Goal: Information Seeking & Learning: Learn about a topic

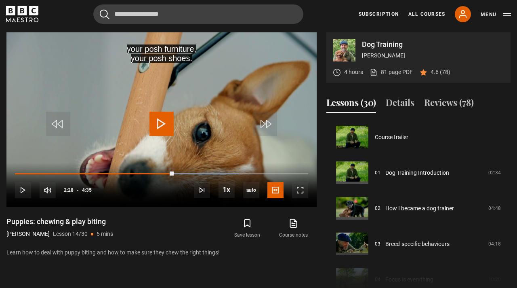
scroll to position [462, 0]
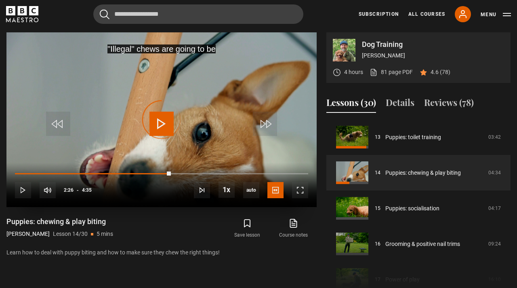
drag, startPoint x: 170, startPoint y: 174, endPoint x: 63, endPoint y: 164, distance: 107.4
click at [63, 164] on div "10s Skip Back 10 seconds Play 10s Skip Forward 10 seconds Loaded : 0.00% 0:58 2…" at bounding box center [161, 184] width 310 height 45
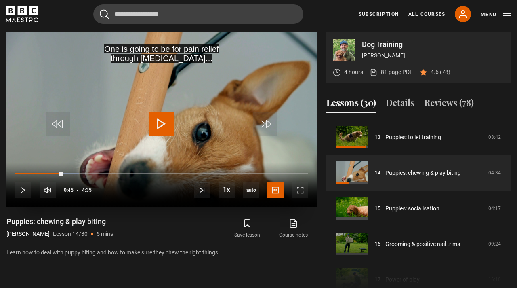
click at [168, 116] on span "Video Player" at bounding box center [161, 123] width 24 height 24
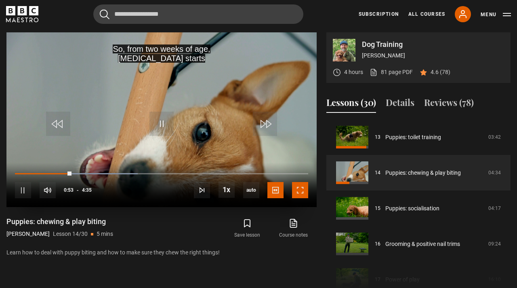
click at [304, 193] on span "Video Player" at bounding box center [300, 190] width 16 height 16
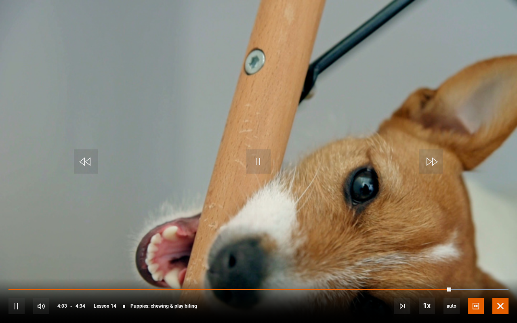
click at [501, 287] on span "Video Player" at bounding box center [500, 306] width 16 height 16
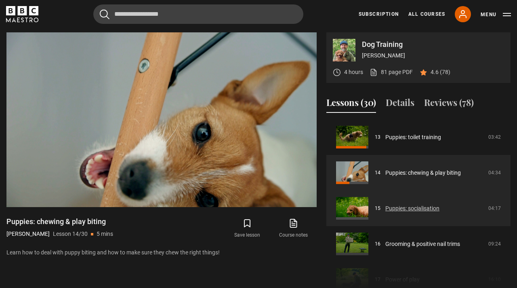
click at [408, 209] on link "Puppies: socialisation" at bounding box center [412, 208] width 54 height 8
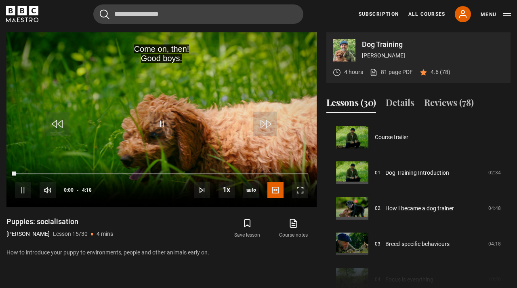
scroll to position [498, 0]
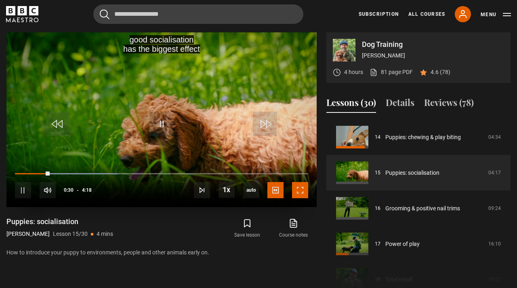
click at [301, 189] on span "Video Player" at bounding box center [300, 190] width 16 height 16
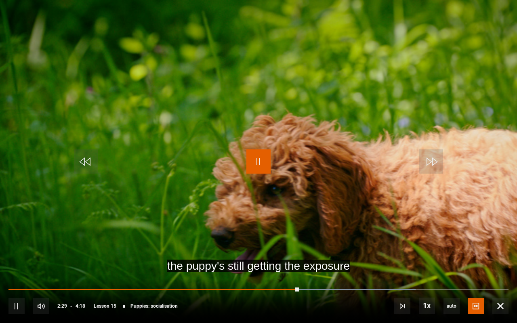
click at [258, 167] on span "Video Player" at bounding box center [258, 161] width 24 height 24
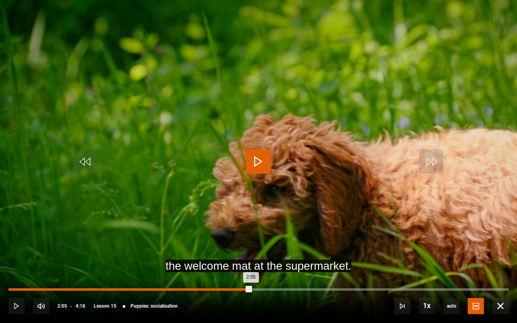
drag, startPoint x: 296, startPoint y: 290, endPoint x: 247, endPoint y: 287, distance: 49.3
click at [247, 287] on div "2:05" at bounding box center [129, 289] width 242 height 2
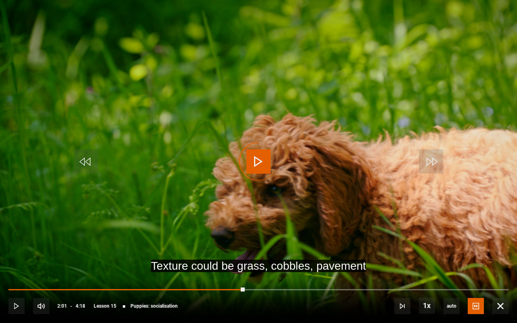
drag, startPoint x: 244, startPoint y: 291, endPoint x: 202, endPoint y: 293, distance: 42.4
click at [201, 287] on div "10s Skip Back 10 seconds Play 10s Skip Forward 10 seconds Loaded : 0.00% 1:39 2…" at bounding box center [258, 300] width 517 height 45
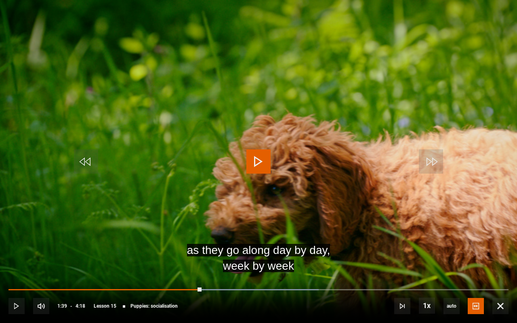
click at [252, 155] on span "Video Player" at bounding box center [258, 161] width 24 height 24
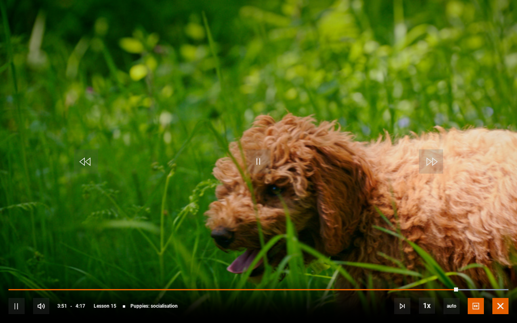
click at [501, 287] on span "Video Player" at bounding box center [500, 306] width 16 height 16
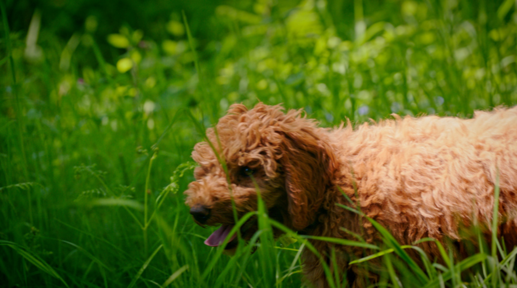
scroll to position [927, 0]
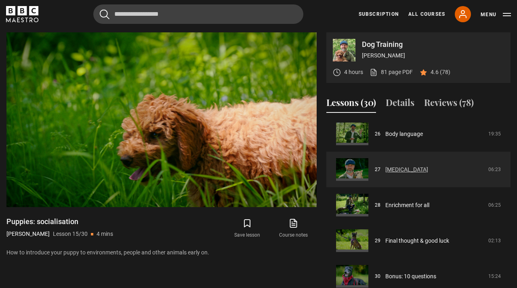
click at [421, 173] on link "[MEDICAL_DATA]" at bounding box center [406, 169] width 43 height 8
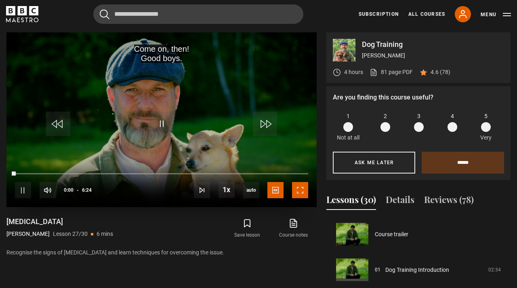
click at [304, 190] on span "Video Player" at bounding box center [300, 190] width 16 height 16
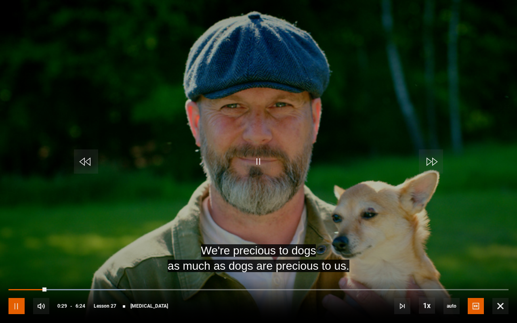
click at [17, 287] on span "Video Player" at bounding box center [16, 306] width 16 height 16
click at [264, 166] on span "Video Player" at bounding box center [258, 161] width 24 height 24
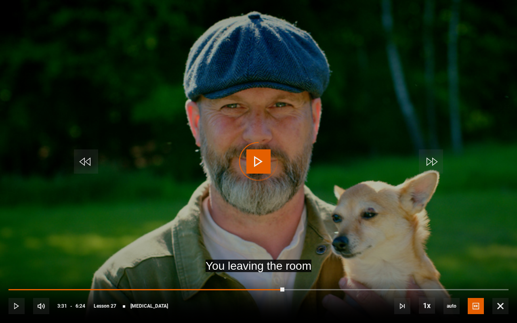
drag, startPoint x: 284, startPoint y: 288, endPoint x: 236, endPoint y: 287, distance: 48.1
click at [236, 287] on div "10s Skip Back 10 seconds Play 10s Skip Forward 10 seconds Loaded : 0.00% 3:07 3…" at bounding box center [258, 300] width 517 height 45
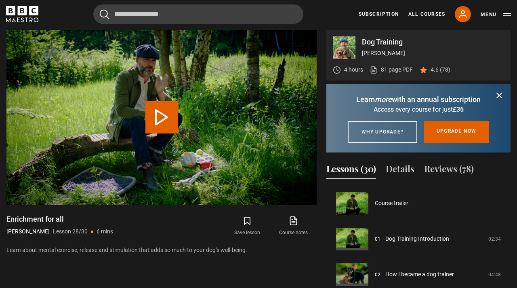
scroll to position [927, 0]
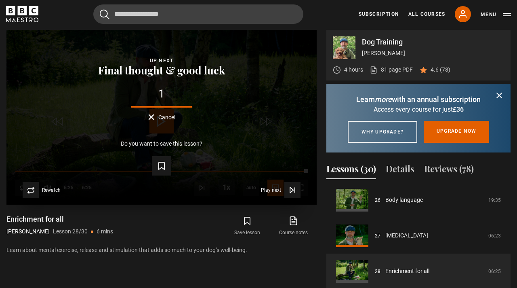
click at [256, 50] on div "Lesson Completed Up next Final thought & good luck 1 Cancel Do you want to save…" at bounding box center [161, 117] width 310 height 175
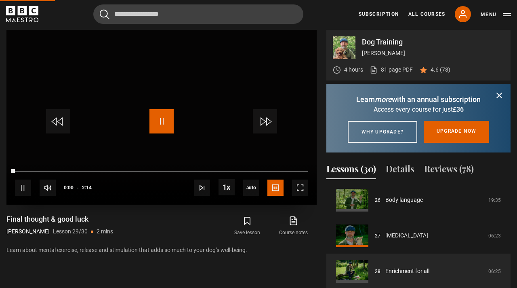
click at [172, 122] on span "Video Player" at bounding box center [161, 121] width 24 height 24
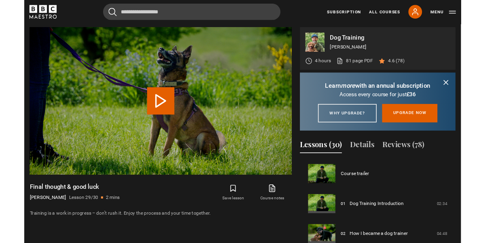
scroll to position [927, 0]
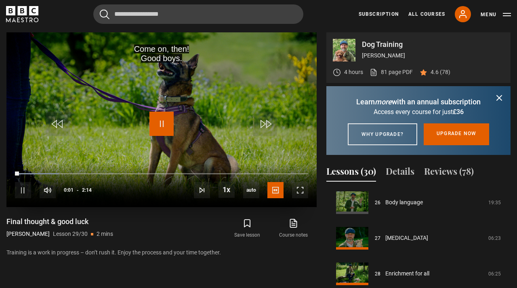
click at [158, 124] on span "Video Player" at bounding box center [161, 123] width 24 height 24
click at [161, 124] on span "Video Player" at bounding box center [161, 123] width 24 height 24
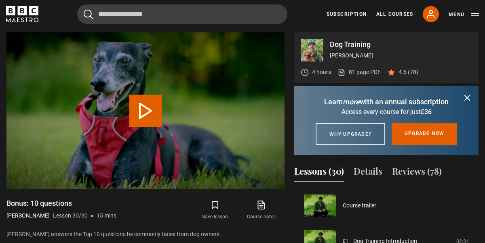
scroll to position [927, 0]
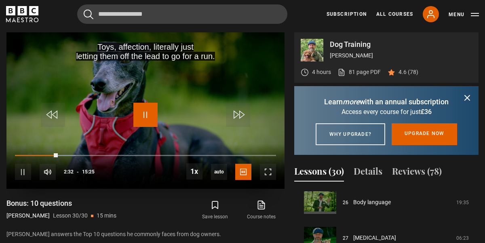
click at [143, 114] on span "Video Player" at bounding box center [145, 115] width 24 height 24
